Goal: Task Accomplishment & Management: Use online tool/utility

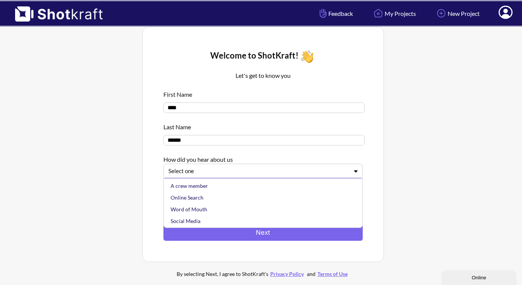
click at [274, 173] on div at bounding box center [258, 171] width 181 height 9
click at [215, 224] on div "Other" at bounding box center [265, 220] width 192 height 12
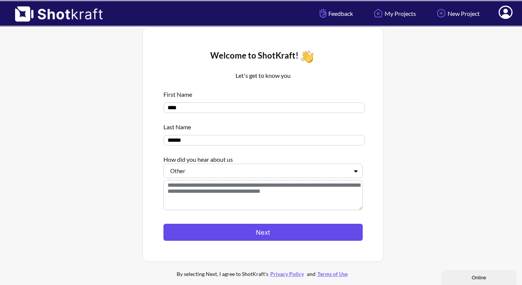
click at [227, 232] on button "Next" at bounding box center [263, 232] width 199 height 17
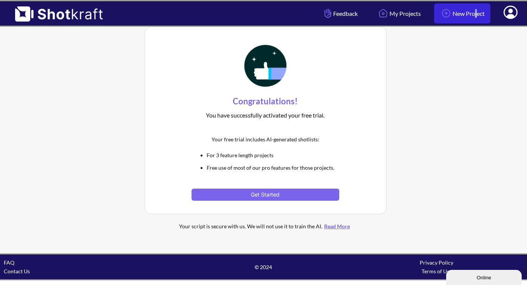
click at [467, 16] on link "New Project" at bounding box center [462, 13] width 56 height 20
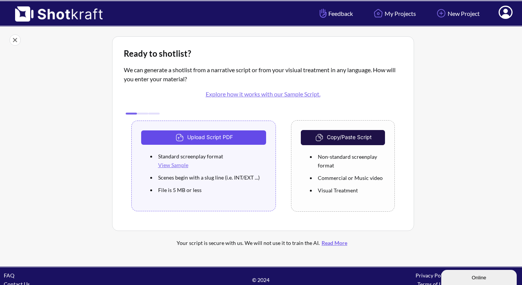
click at [229, 137] on button "Upload Script PDF" at bounding box center [203, 137] width 125 height 14
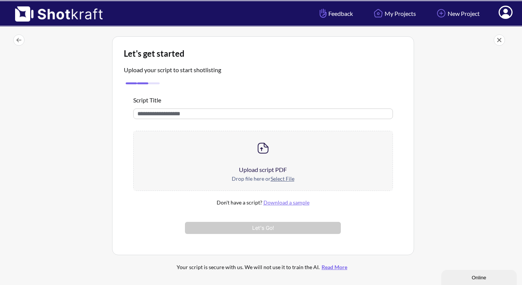
click at [222, 113] on input "text" at bounding box center [263, 113] width 260 height 11
type input "**********"
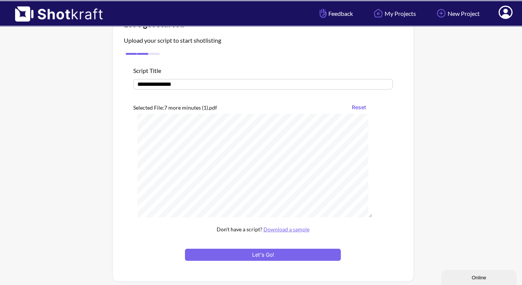
scroll to position [90, 0]
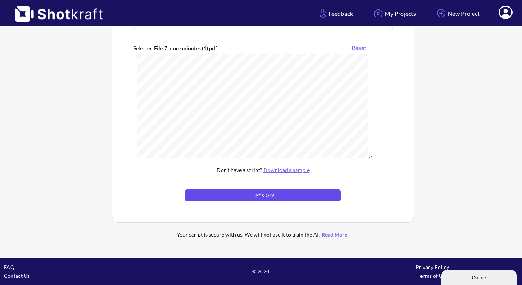
click at [270, 193] on button "Let's Go!" at bounding box center [263, 195] width 156 height 12
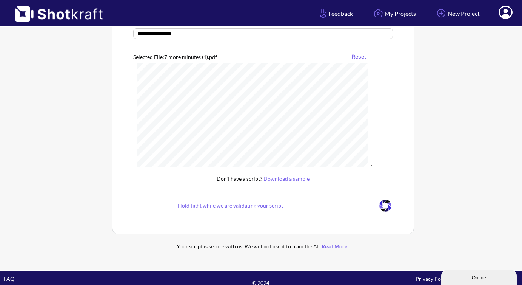
scroll to position [22, 0]
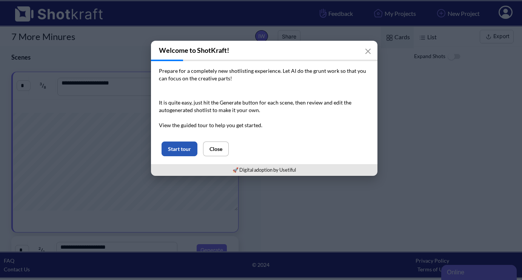
click at [185, 150] on button "Start tour" at bounding box center [180, 149] width 36 height 15
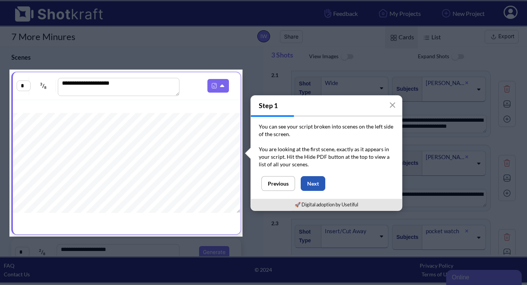
click at [312, 185] on button "Next" at bounding box center [313, 183] width 25 height 15
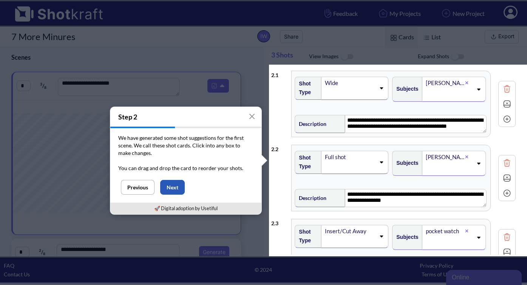
click at [174, 185] on button "Next" at bounding box center [172, 187] width 25 height 15
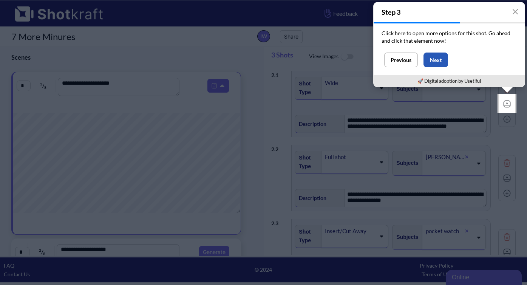
click at [436, 60] on button "Next" at bounding box center [435, 60] width 25 height 15
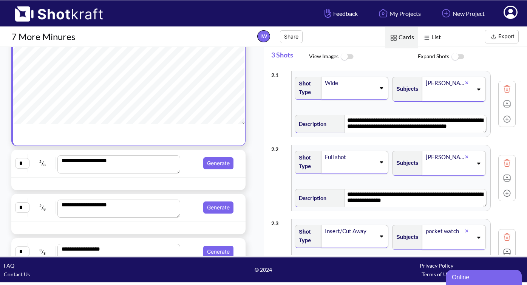
scroll to position [90, 0]
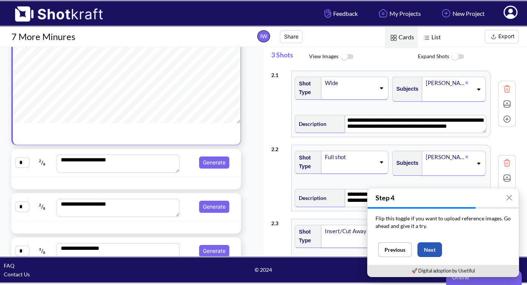
click at [436, 246] on button "Next" at bounding box center [429, 249] width 25 height 15
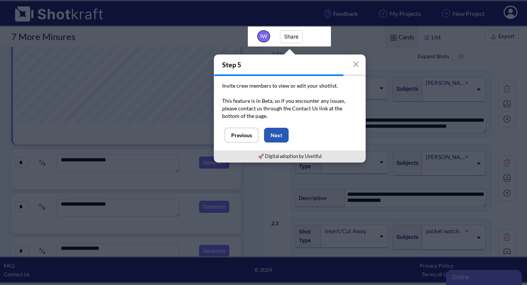
click at [281, 133] on button "Next" at bounding box center [276, 135] width 25 height 15
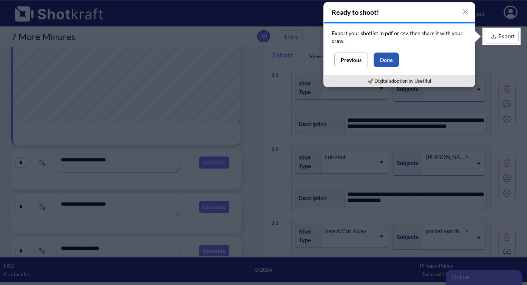
click at [392, 59] on button "Done" at bounding box center [386, 60] width 25 height 15
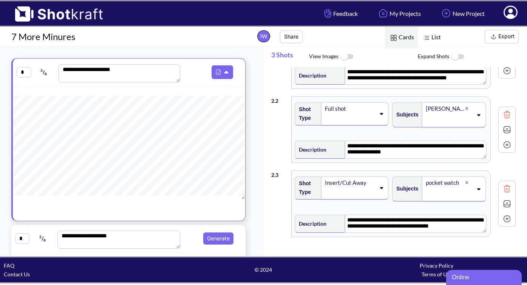
scroll to position [0, 0]
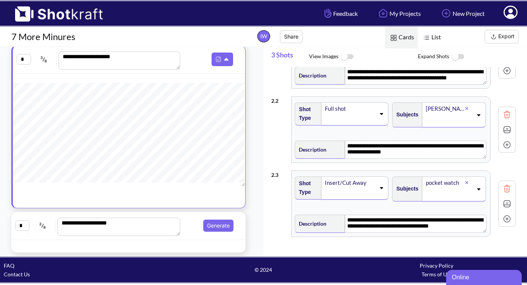
click at [31, 224] on span "2 / 8" at bounding box center [42, 225] width 25 height 12
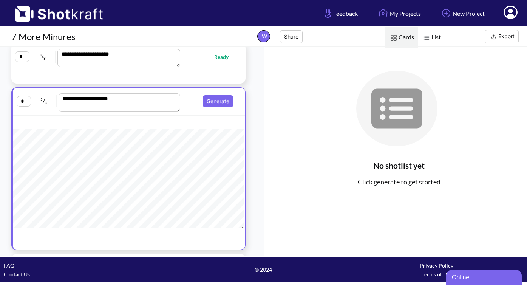
scroll to position [29, 0]
click at [220, 99] on button "Generate" at bounding box center [218, 100] width 30 height 12
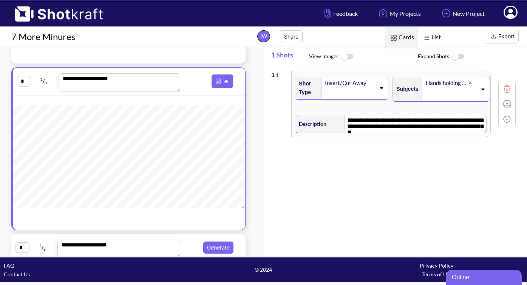
scroll to position [18, 0]
click at [220, 82] on icon at bounding box center [222, 81] width 4 height 3
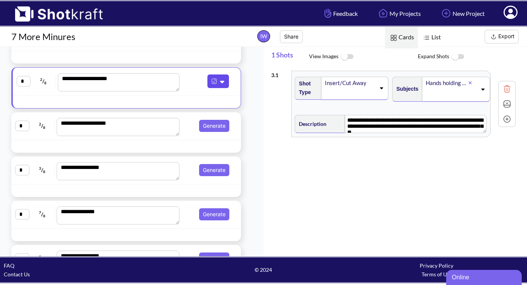
click at [220, 82] on icon at bounding box center [223, 81] width 8 height 7
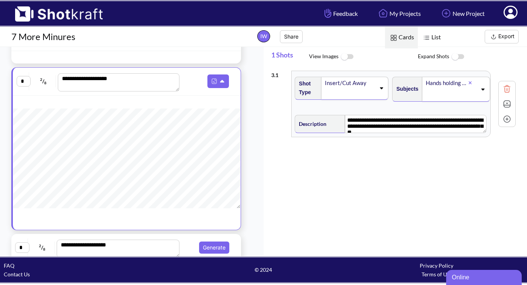
scroll to position [0, 0]
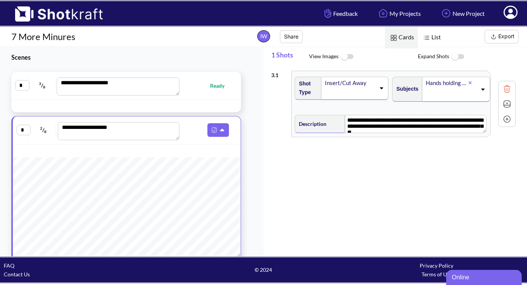
click at [218, 86] on span "Ready" at bounding box center [221, 85] width 22 height 9
type textarea "**********"
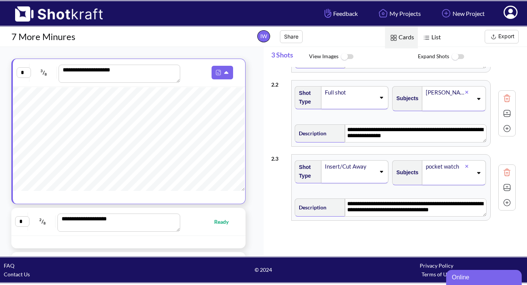
scroll to position [161, 0]
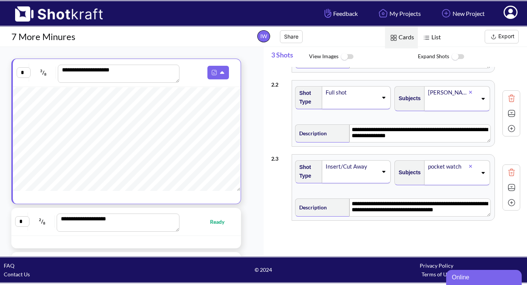
click at [509, 207] on img at bounding box center [511, 202] width 11 height 11
click at [508, 202] on img at bounding box center [511, 202] width 11 height 11
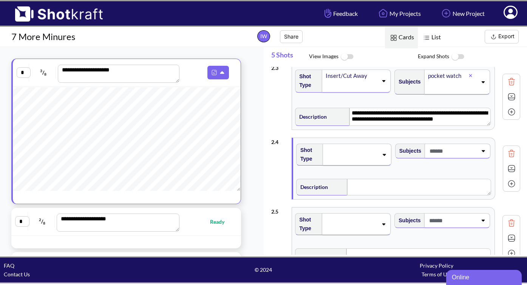
scroll to position [207, 0]
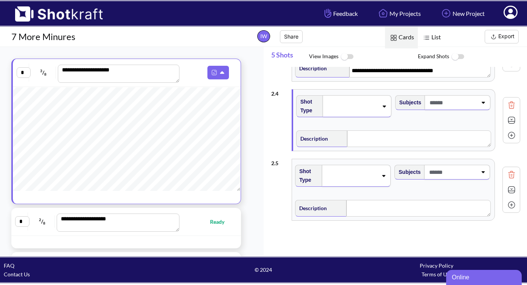
click at [506, 169] on img at bounding box center [511, 174] width 11 height 11
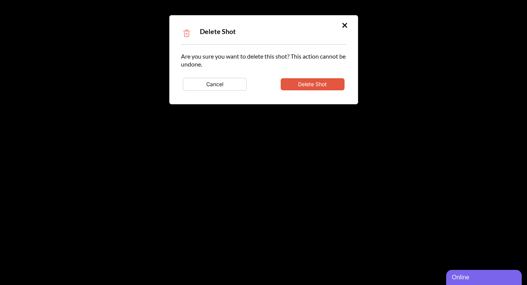
click at [306, 85] on button "Delete Shot" at bounding box center [313, 84] width 64 height 12
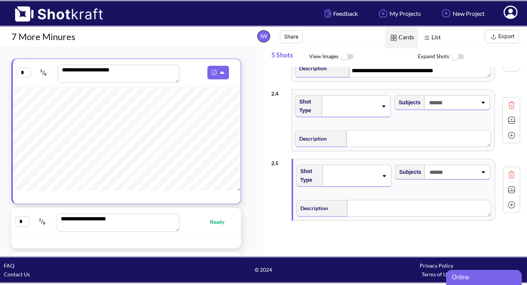
scroll to position [136, 0]
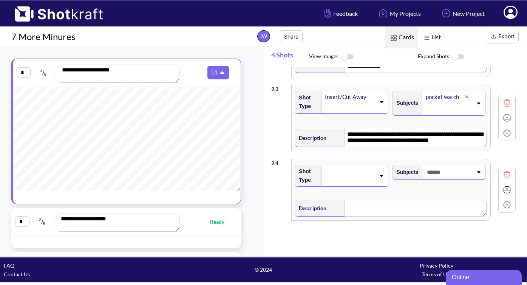
click at [430, 37] on img at bounding box center [427, 38] width 10 height 10
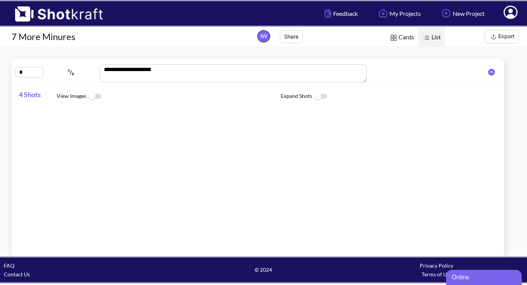
click at [397, 36] on img at bounding box center [394, 38] width 10 height 10
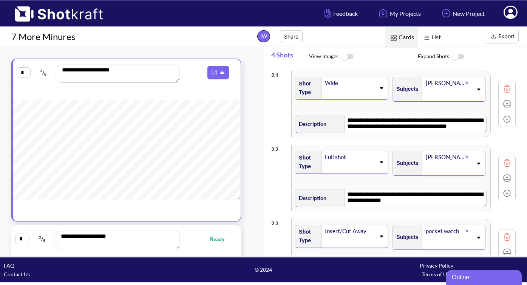
click at [502, 28] on div "List Cards Export" at bounding box center [428, 37] width 198 height 20
click at [502, 35] on button "Export" at bounding box center [502, 37] width 34 height 14
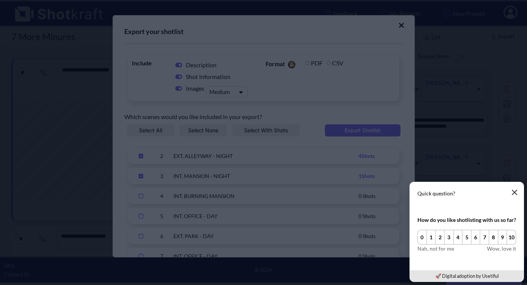
click at [514, 190] on icon "button" at bounding box center [514, 192] width 6 height 6
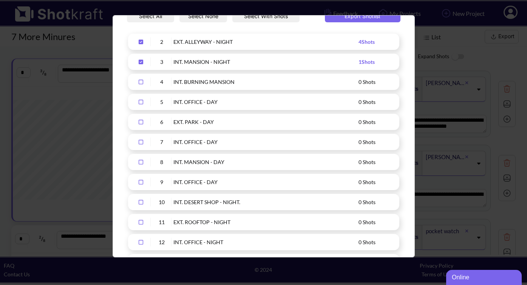
scroll to position [0, 0]
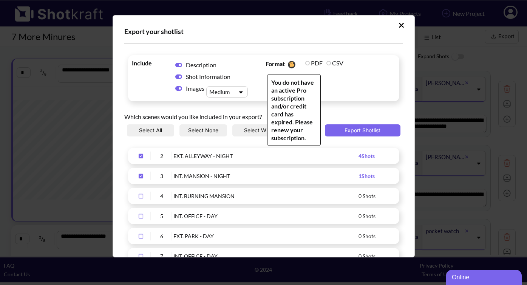
click at [305, 63] on label "PDF" at bounding box center [313, 62] width 17 height 7
click at [340, 84] on span "Format You do not have an active Pro subscription and/or credit card has expire…" at bounding box center [331, 78] width 134 height 42
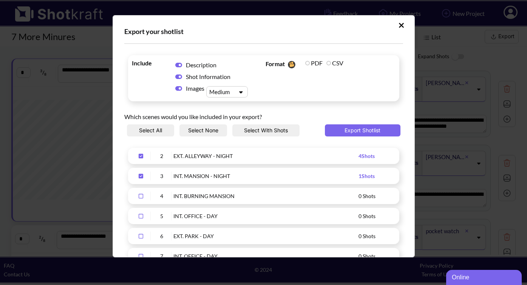
click at [264, 103] on div "Include Description Shot Information Images Medium Format You do not have an ac…" at bounding box center [263, 94] width 279 height 100
click at [237, 91] on icon "Upload Script" at bounding box center [240, 92] width 11 height 6
click at [363, 131] on button "Export Shotlist" at bounding box center [363, 130] width 76 height 12
